Goal: Information Seeking & Learning: Learn about a topic

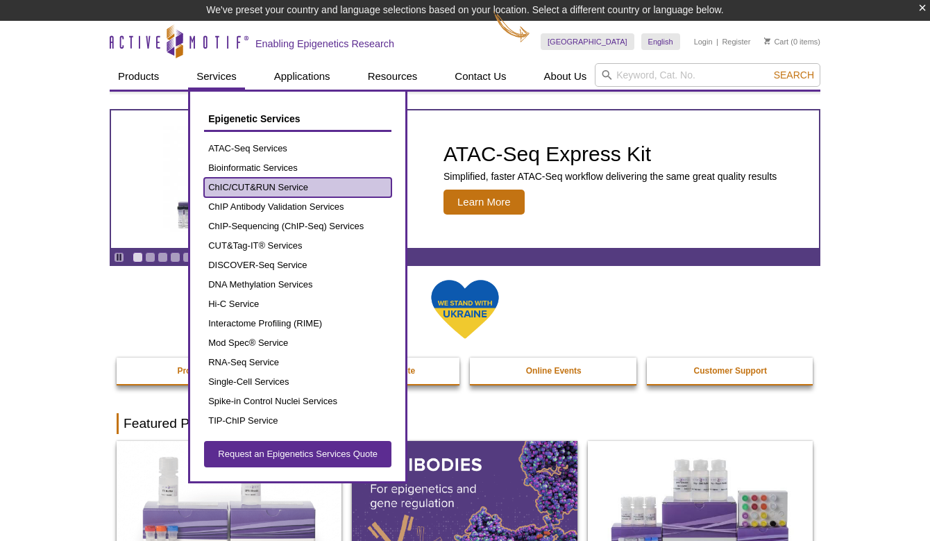
click at [247, 188] on link "ChIC/CUT&RUN Service" at bounding box center [297, 187] width 187 height 19
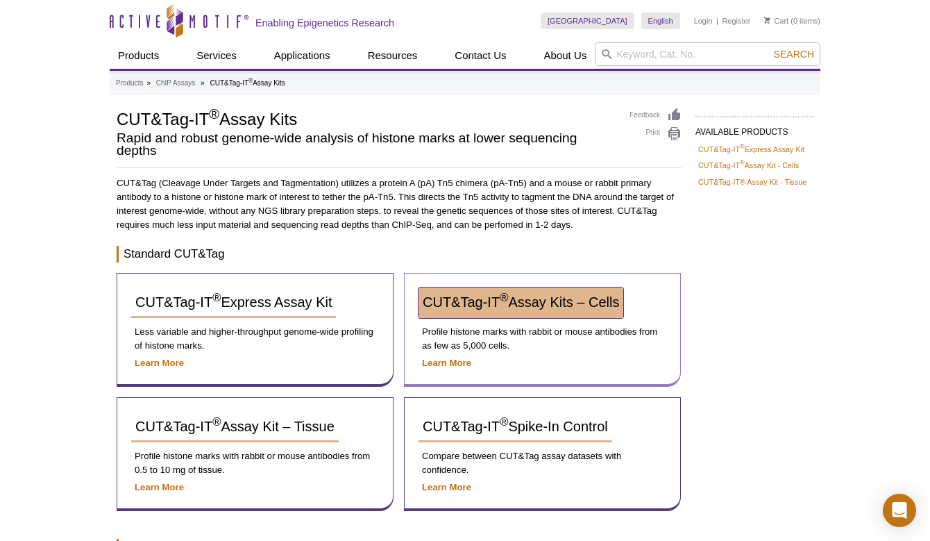
click at [475, 296] on span "CUT&Tag-IT ® Assay Kits – Cells" at bounding box center [521, 301] width 196 height 15
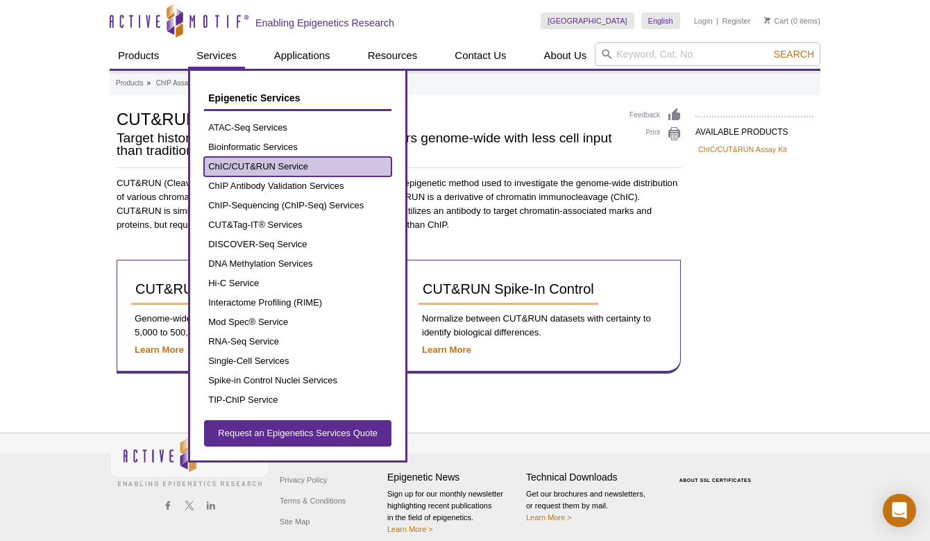
click at [285, 171] on link "ChIC/CUT&RUN Service" at bounding box center [297, 166] width 187 height 19
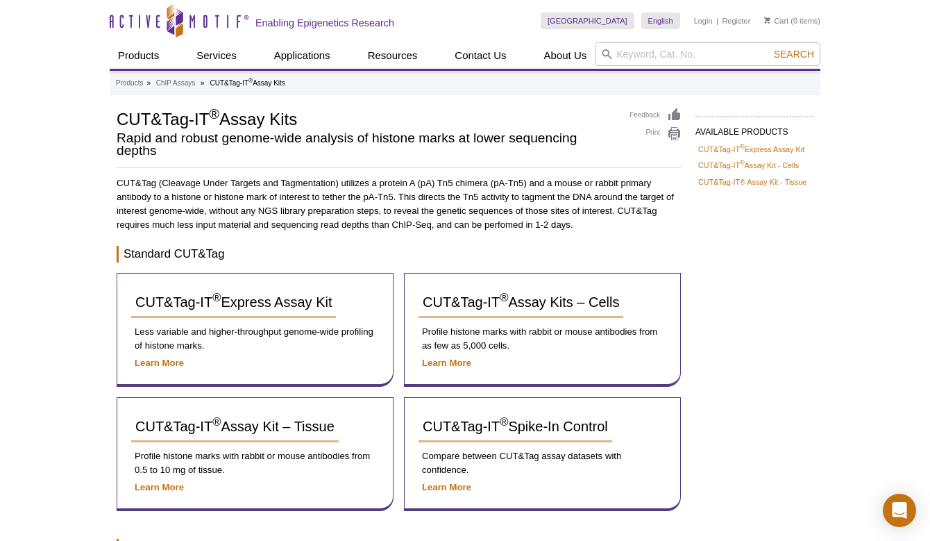
click at [211, 299] on span "CUT&Tag-IT ® Express Assay Kit" at bounding box center [233, 301] width 196 height 15
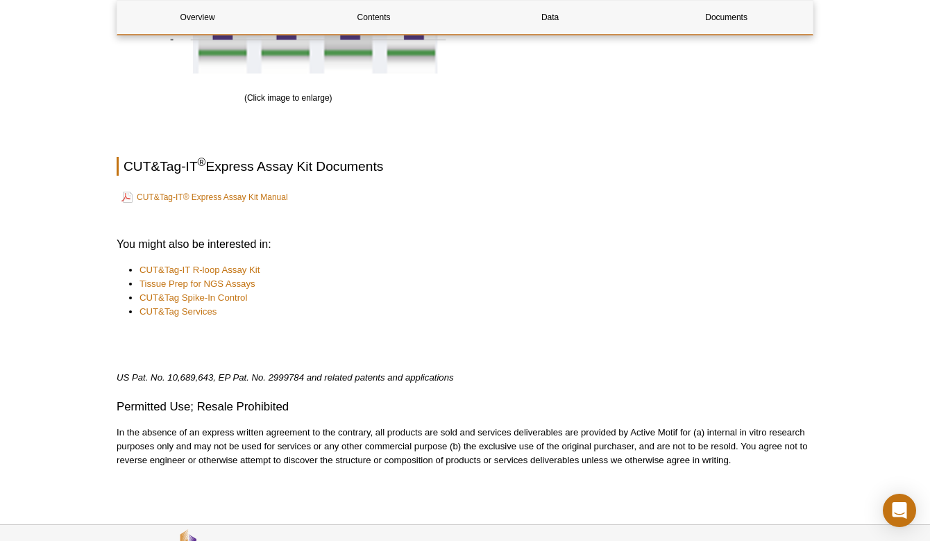
scroll to position [2184, 0]
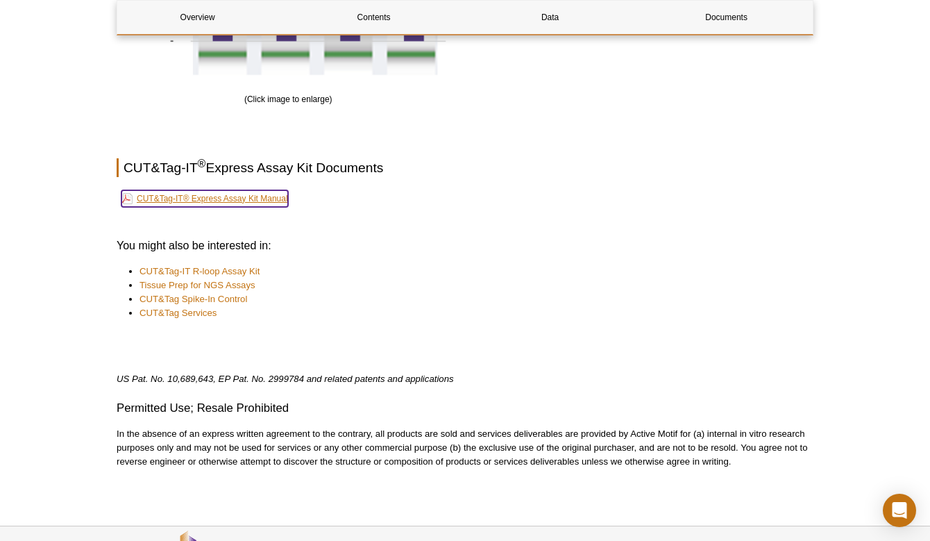
click at [231, 201] on link "CUT&Tag-IT® Express Assay Kit Manual" at bounding box center [204, 198] width 167 height 17
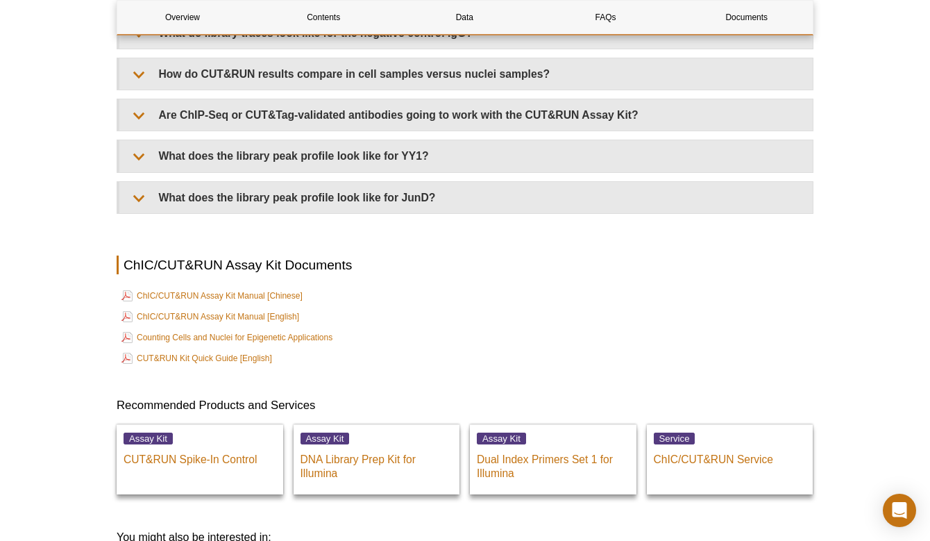
scroll to position [4530, 0]
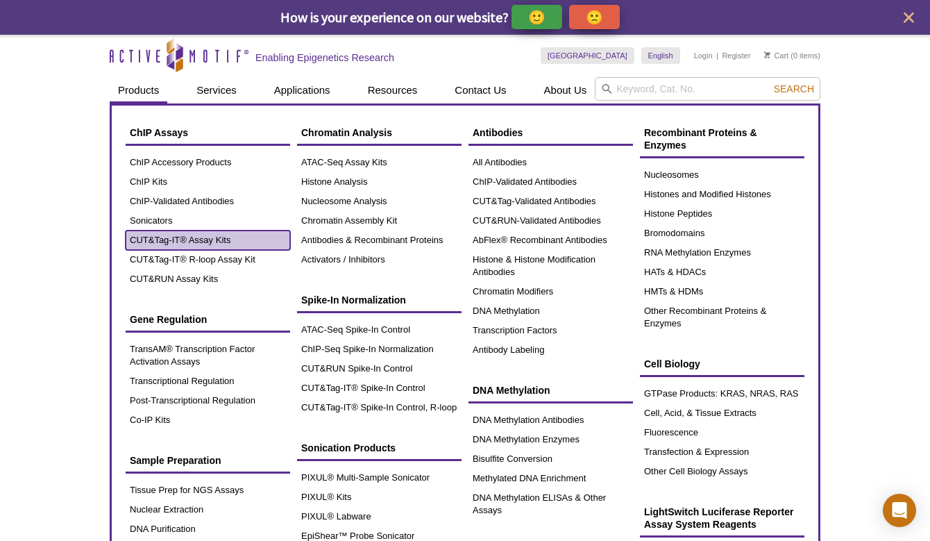
click at [181, 237] on link "CUT&Tag-IT® Assay Kits" at bounding box center [208, 239] width 165 height 19
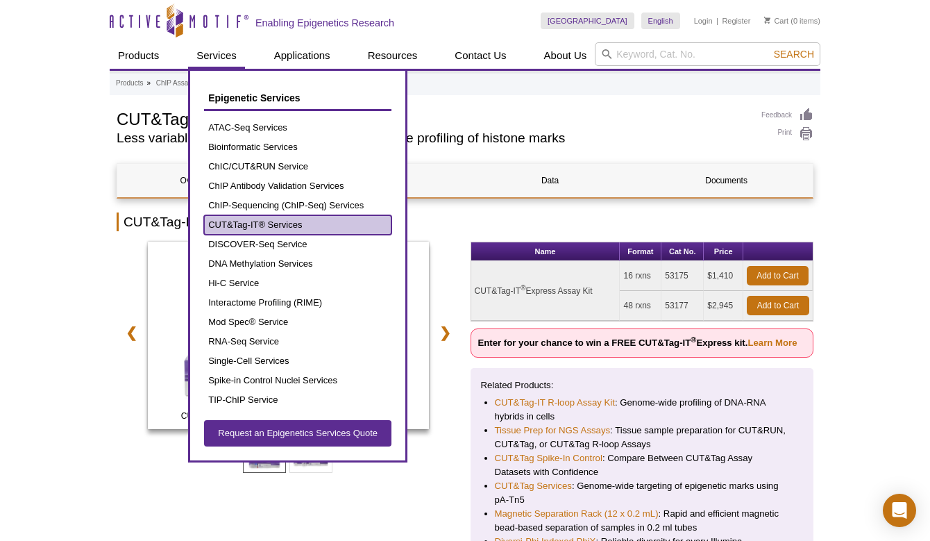
click at [254, 218] on link "CUT&Tag-IT® Services" at bounding box center [297, 224] width 187 height 19
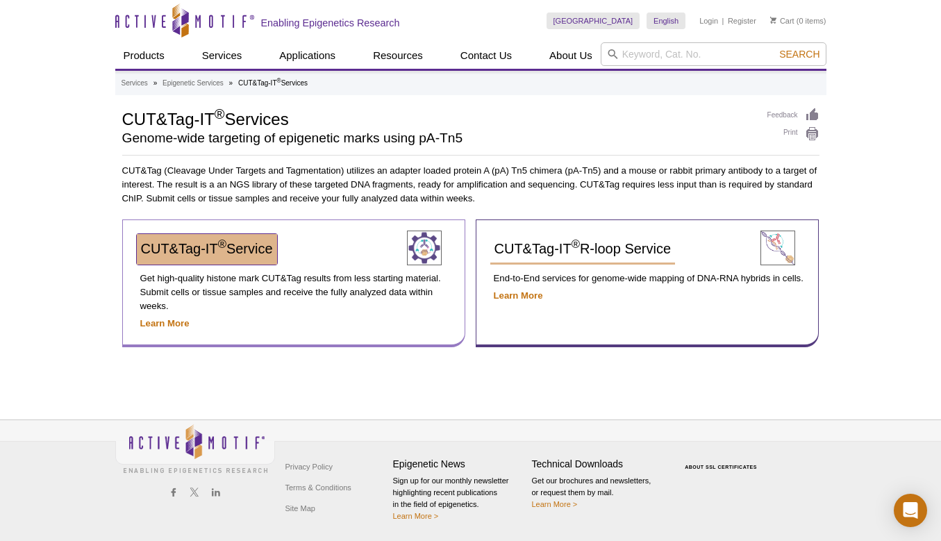
click at [215, 253] on span "CUT&Tag-IT ® Service" at bounding box center [207, 248] width 132 height 15
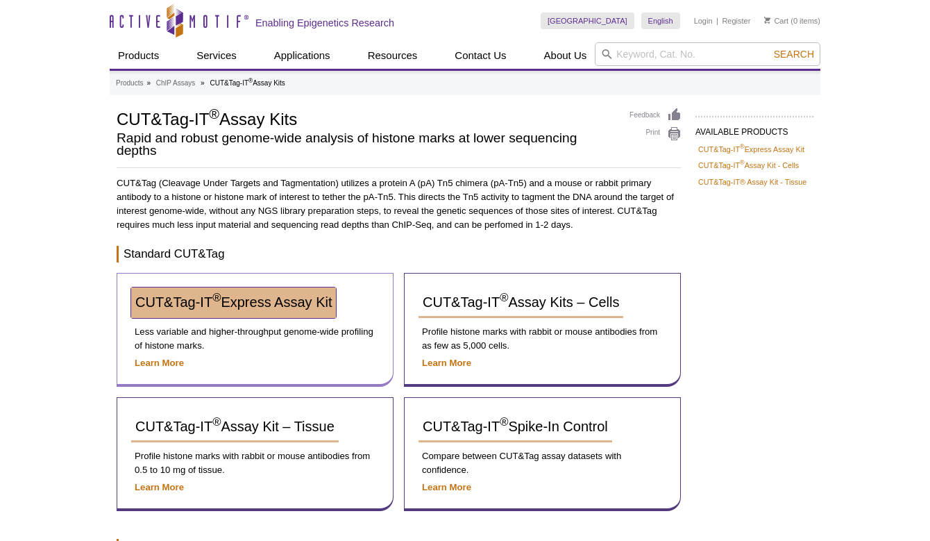
click at [220, 298] on sup "®" at bounding box center [216, 298] width 8 height 13
